Goal: Task Accomplishment & Management: Use online tool/utility

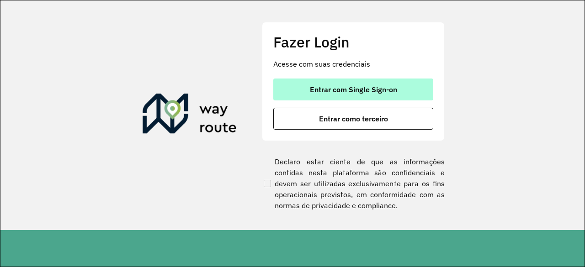
click at [371, 92] on span "Entrar com Single Sign-on" at bounding box center [353, 89] width 87 height 7
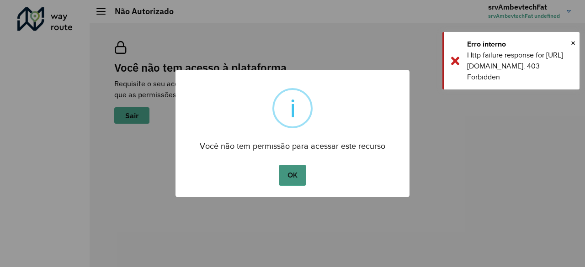
click at [294, 178] on button "OK" at bounding box center [292, 175] width 27 height 21
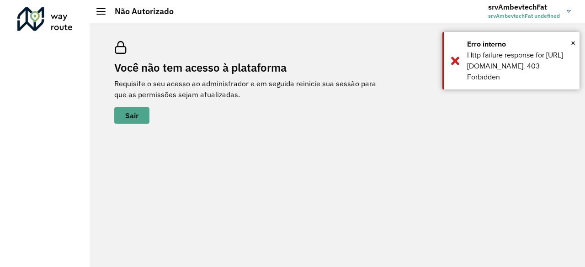
click at [568, 12] on img at bounding box center [569, 11] width 4 height 3
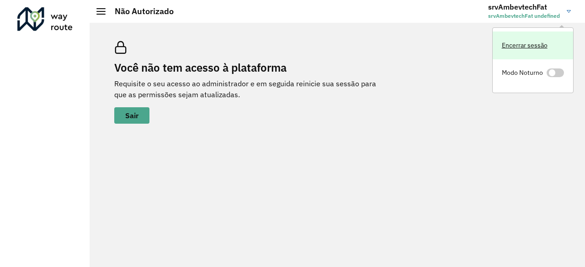
click at [523, 46] on link "Encerrar sessão" at bounding box center [532, 46] width 80 height 28
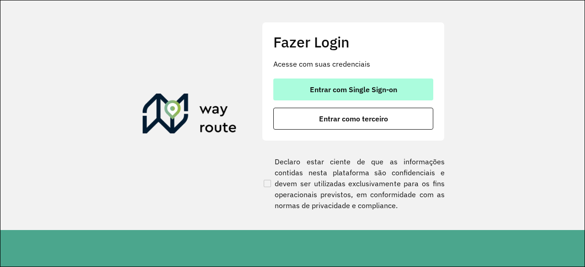
click at [356, 91] on span "Entrar com Single Sign-on" at bounding box center [353, 89] width 87 height 7
